Goal: Task Accomplishment & Management: Complete application form

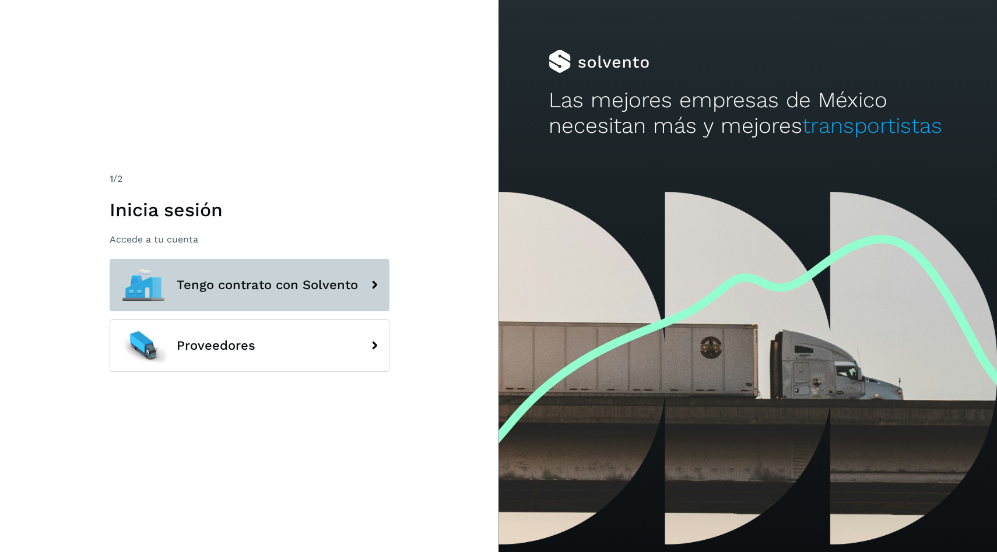
click at [289, 269] on button "Tengo contrato con Solvento" at bounding box center [250, 285] width 280 height 52
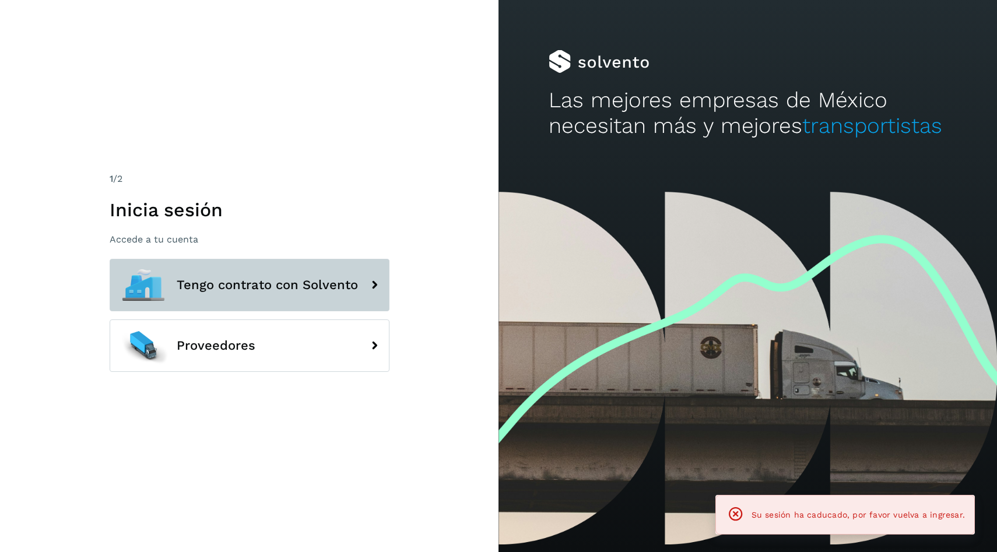
click at [296, 276] on button "Tengo contrato con Solvento" at bounding box center [250, 285] width 280 height 52
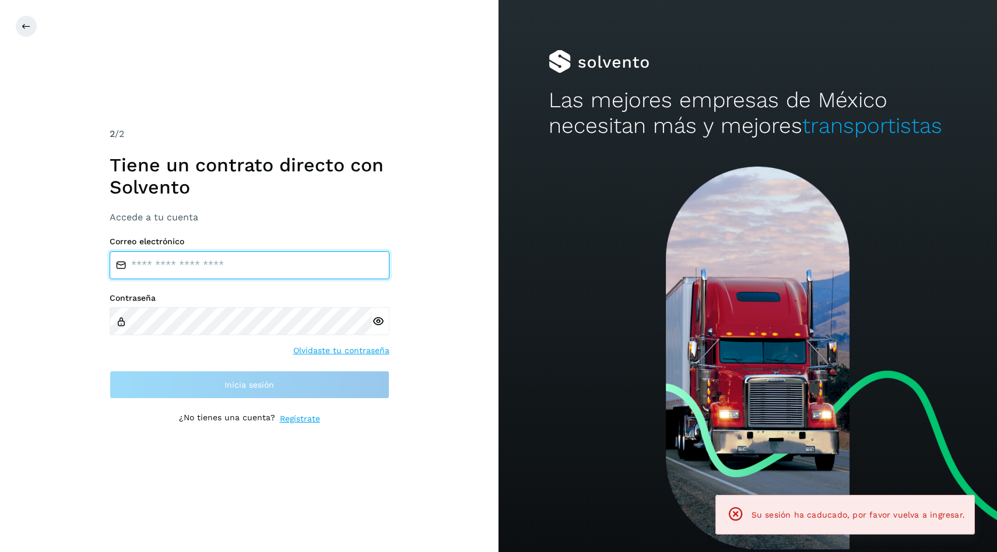
click at [304, 253] on input "email" at bounding box center [250, 265] width 280 height 28
type input "**********"
